Goal: Navigation & Orientation: Find specific page/section

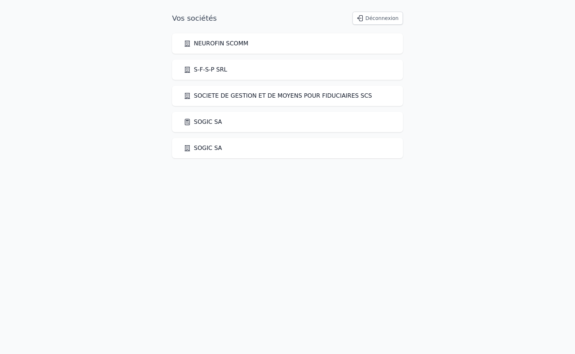
click at [193, 119] on link "SOGIC SA" at bounding box center [203, 122] width 38 height 9
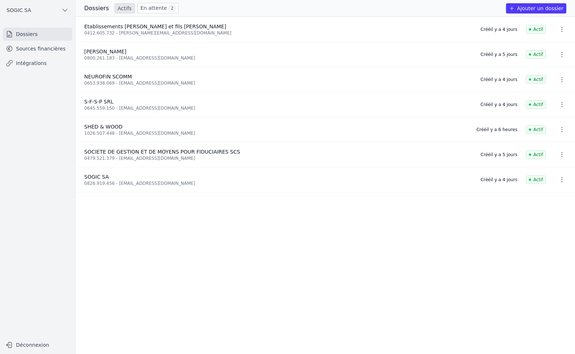
click at [27, 50] on link "Sources financières" at bounding box center [37, 48] width 69 height 13
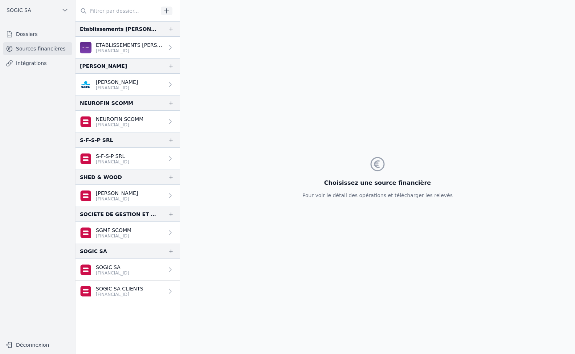
click at [108, 236] on p "[FINANCIAL_ID]" at bounding box center [114, 236] width 36 height 6
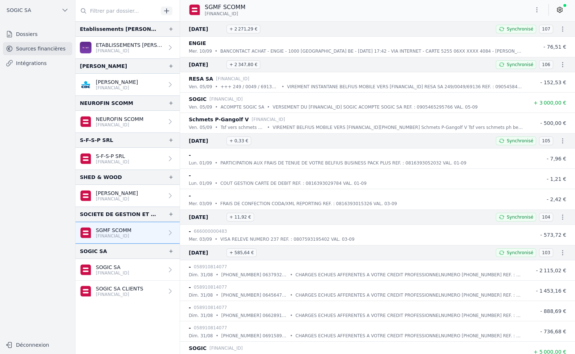
click at [121, 293] on p "[FINANCIAL_ID]" at bounding box center [120, 295] width 48 height 6
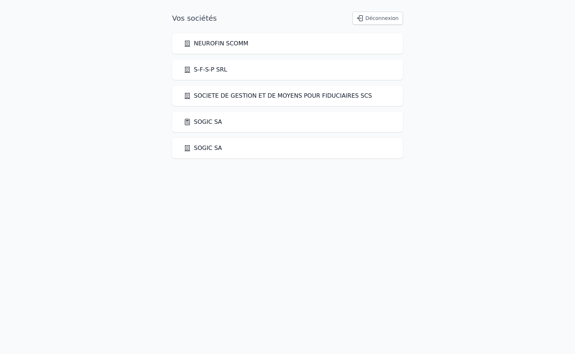
drag, startPoint x: 0, startPoint y: 0, endPoint x: 195, endPoint y: 117, distance: 226.9
click at [195, 117] on div "SOGIC SA" at bounding box center [287, 122] width 231 height 20
click at [202, 121] on link "SOGIC SA" at bounding box center [203, 122] width 38 height 9
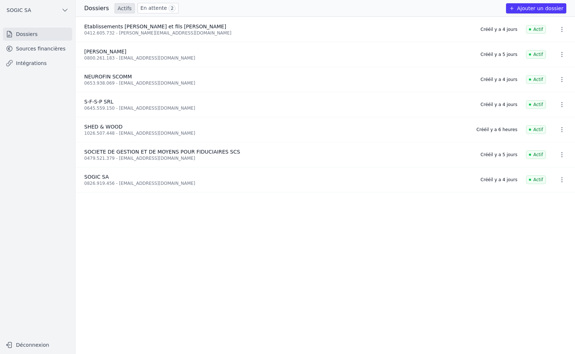
click at [29, 66] on link "Intégrations" at bounding box center [37, 63] width 69 height 13
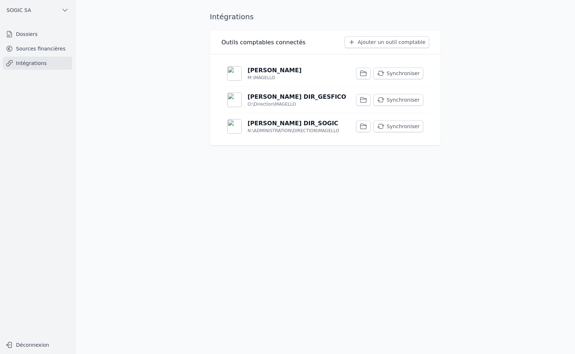
click at [39, 48] on link "Sources financières" at bounding box center [37, 48] width 69 height 13
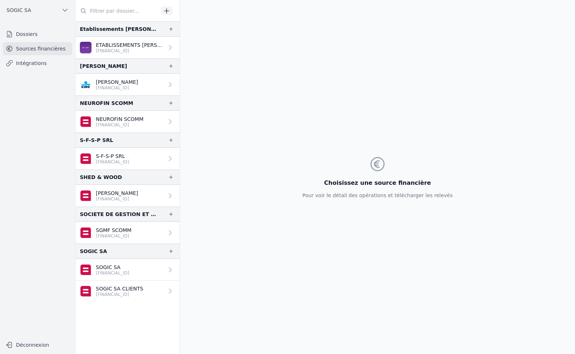
click at [118, 234] on p "BE51 0688 9495 4662" at bounding box center [114, 236] width 36 height 6
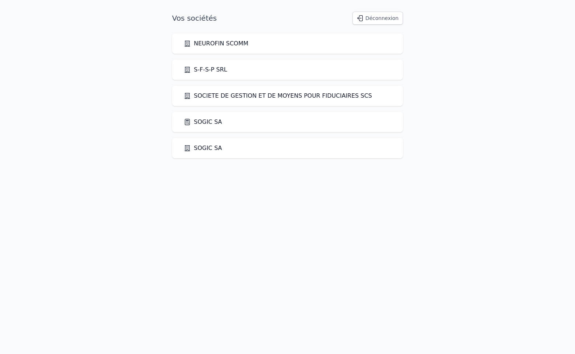
click at [207, 122] on link "SOGIC SA" at bounding box center [203, 122] width 38 height 9
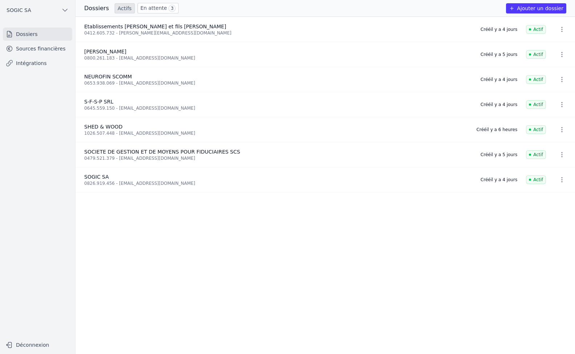
click at [142, 7] on link "En attente 3" at bounding box center [158, 8] width 41 height 11
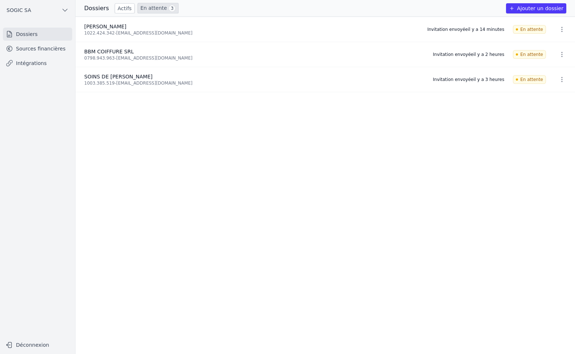
click at [35, 51] on link "Sources financières" at bounding box center [37, 48] width 69 height 13
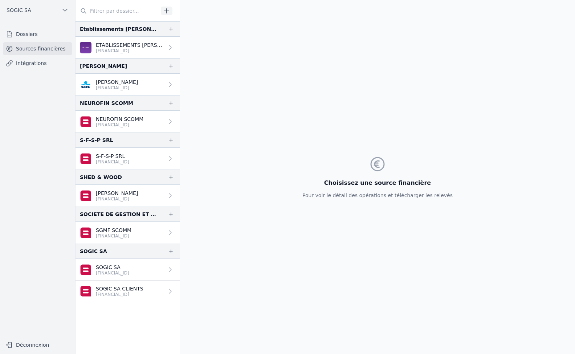
click at [131, 232] on p "SGMF SCOMM" at bounding box center [114, 230] width 36 height 7
